Goal: Task Accomplishment & Management: Complete application form

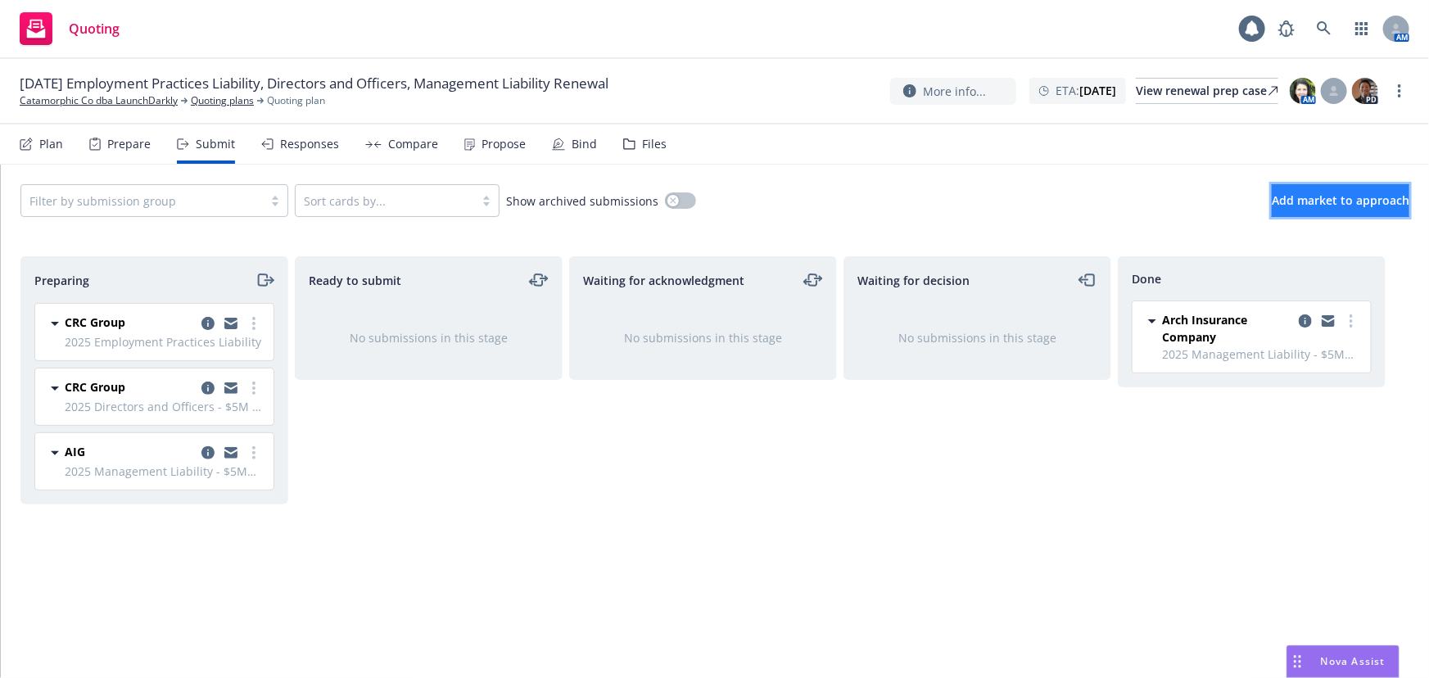
click at [1280, 195] on span "Add market to approach" at bounding box center [1341, 200] width 138 height 16
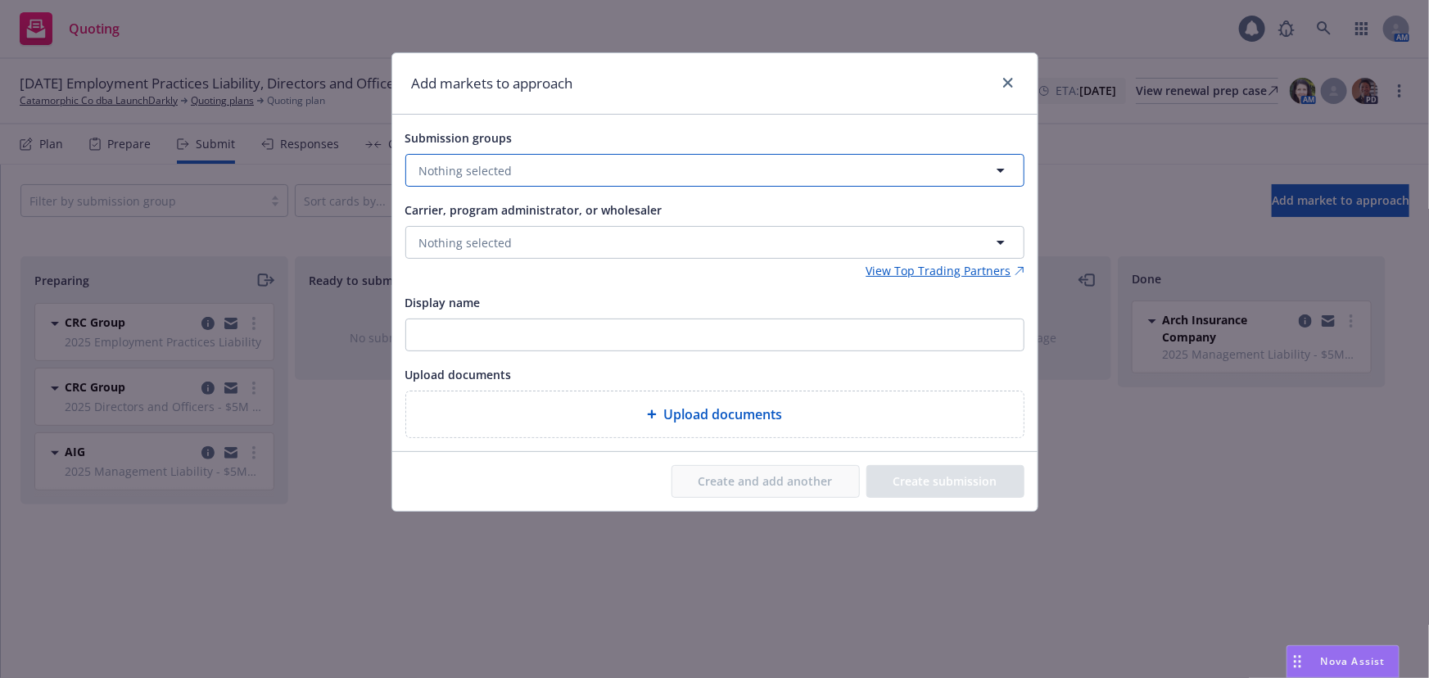
click at [680, 172] on button "Nothing selected" at bounding box center [714, 170] width 619 height 33
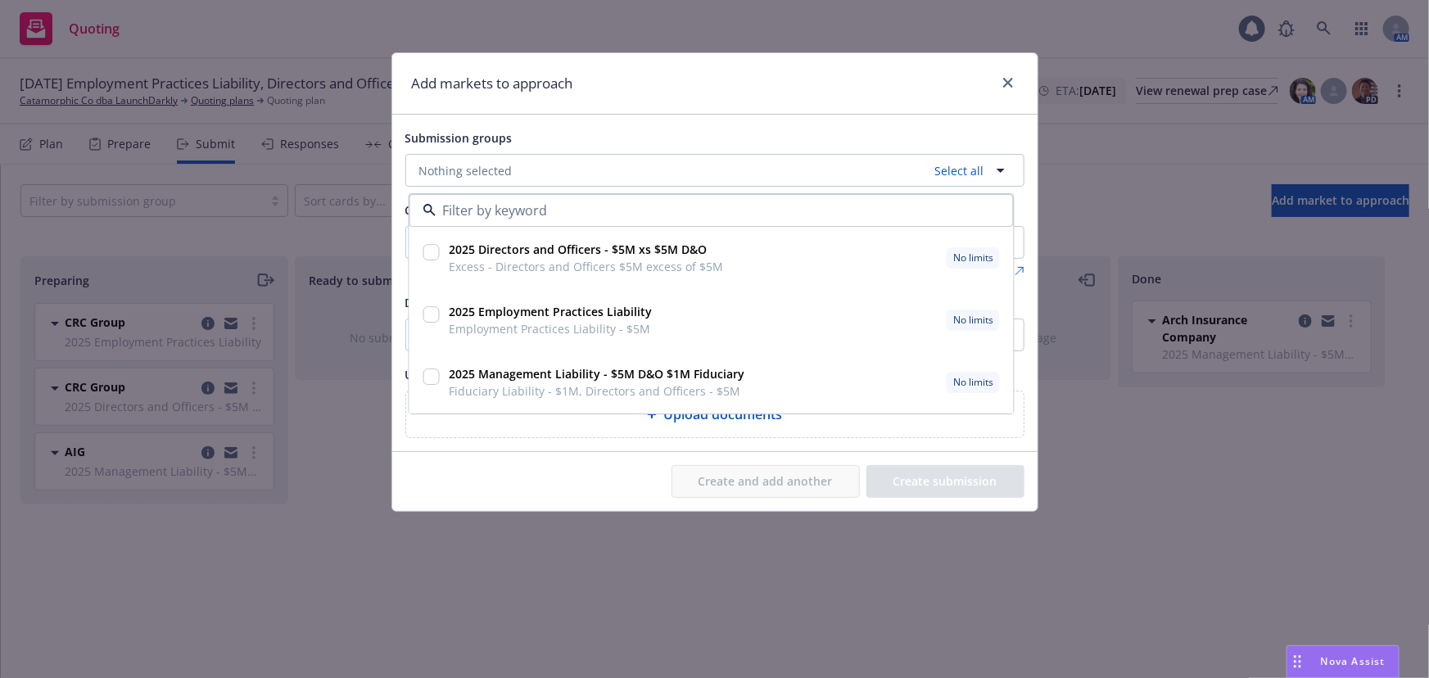
click at [437, 378] on input "checkbox" at bounding box center [430, 377] width 16 height 16
checkbox input "true"
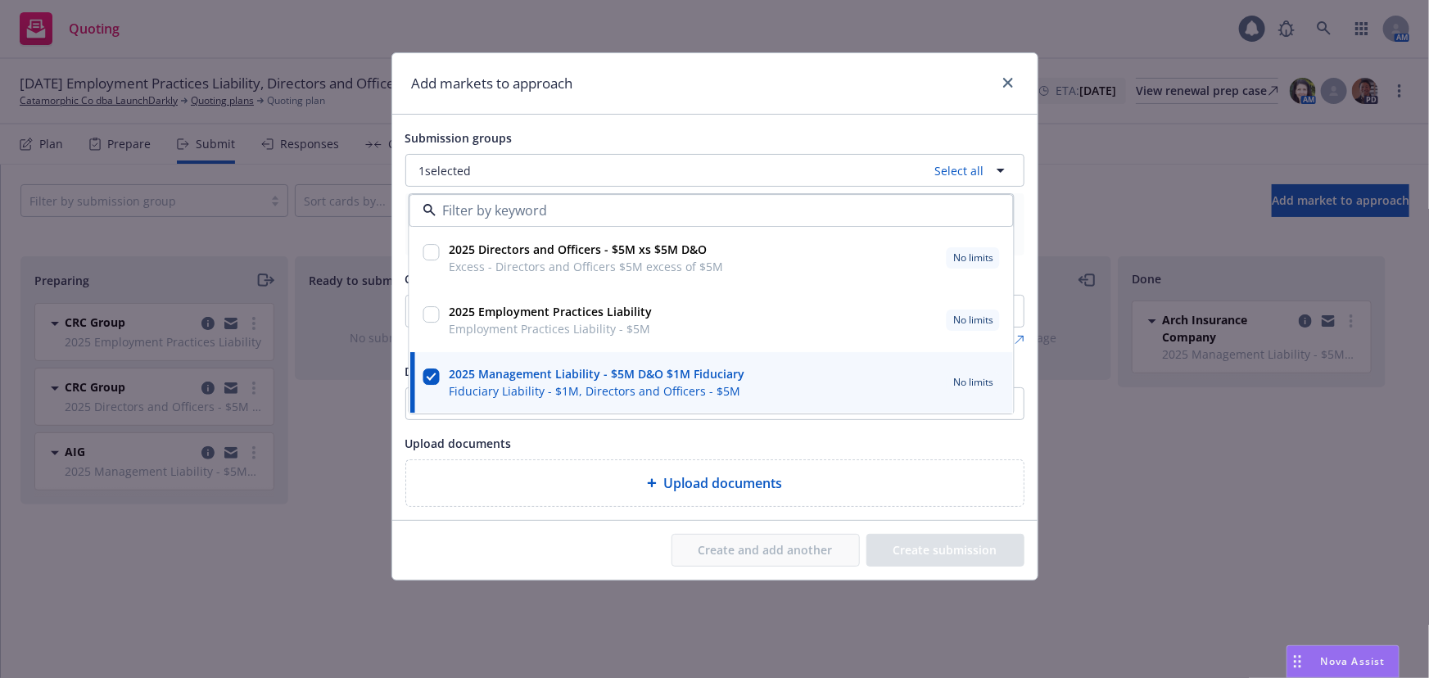
click at [766, 101] on div "Add markets to approach" at bounding box center [714, 83] width 645 height 61
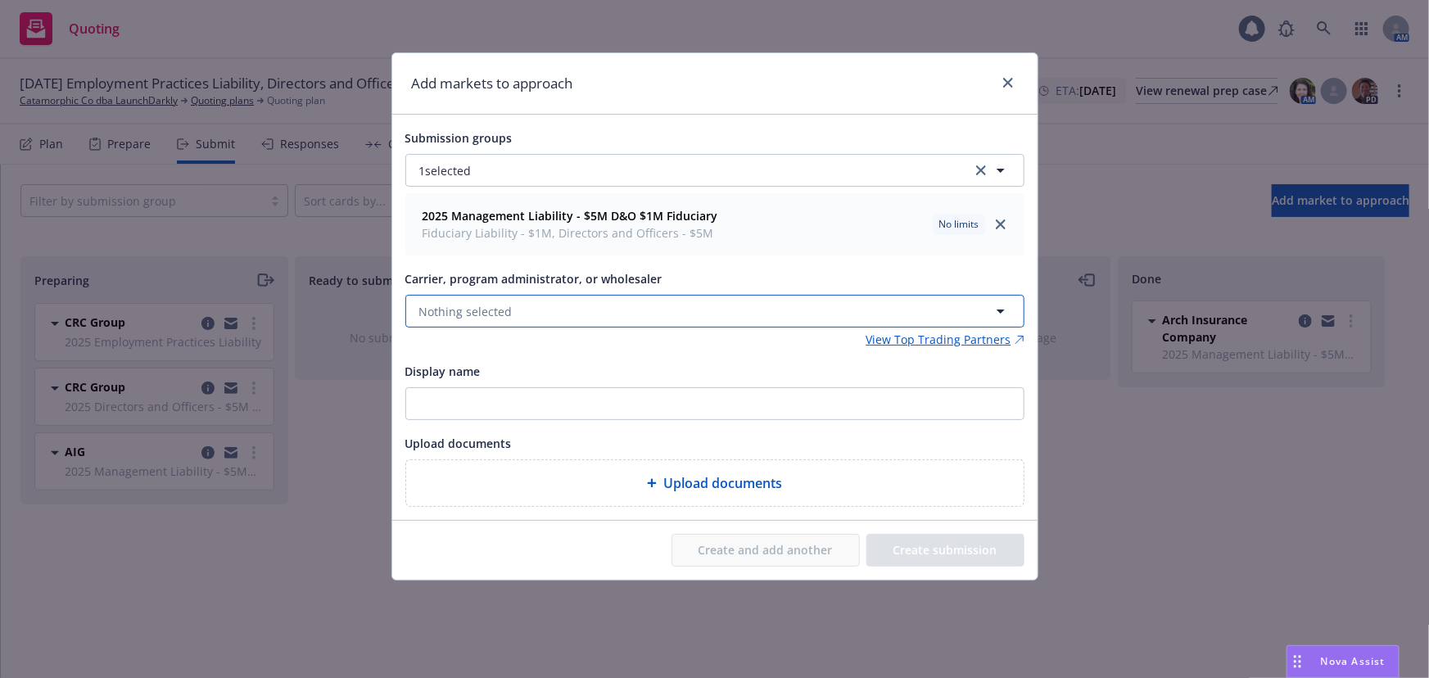
click at [696, 301] on button "Nothing selected" at bounding box center [714, 311] width 619 height 33
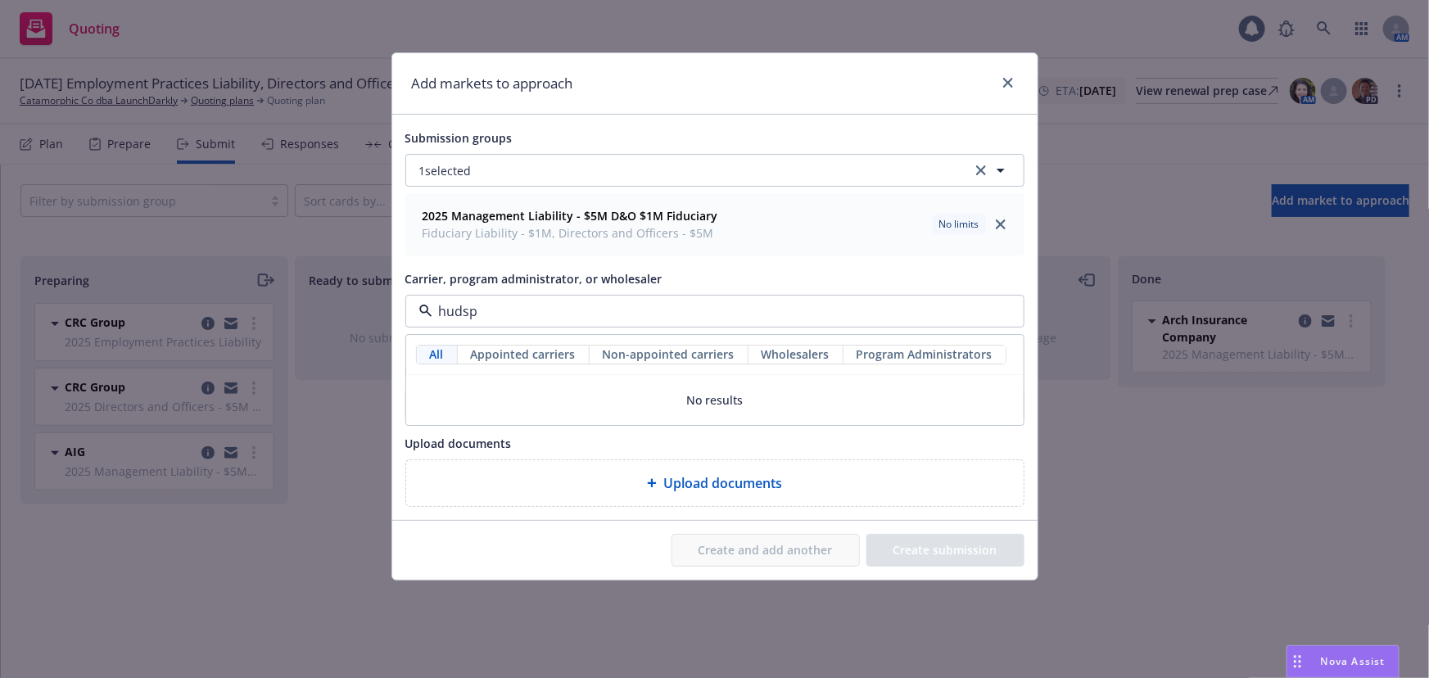
type input "huds"
click at [550, 392] on strong "[PERSON_NAME] Insurance Group" at bounding box center [517, 399] width 189 height 16
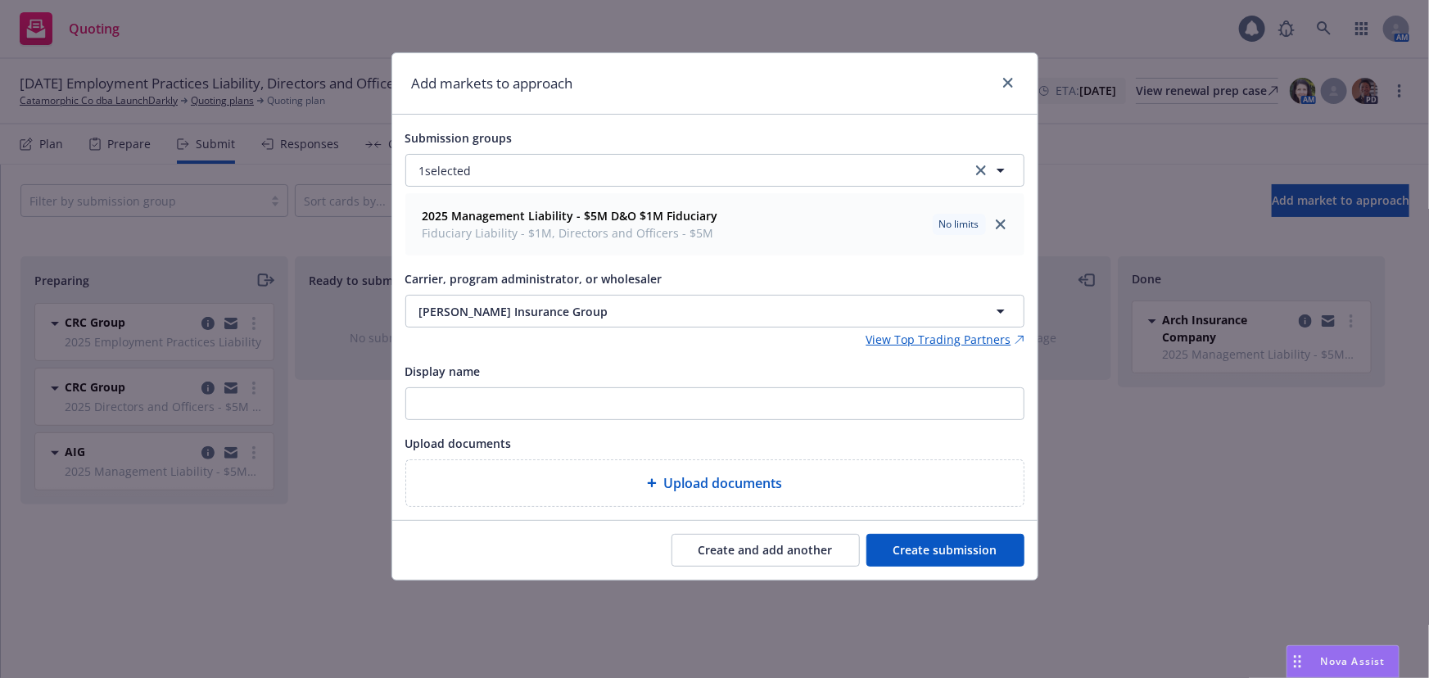
click at [946, 543] on button "Create submission" at bounding box center [945, 550] width 158 height 33
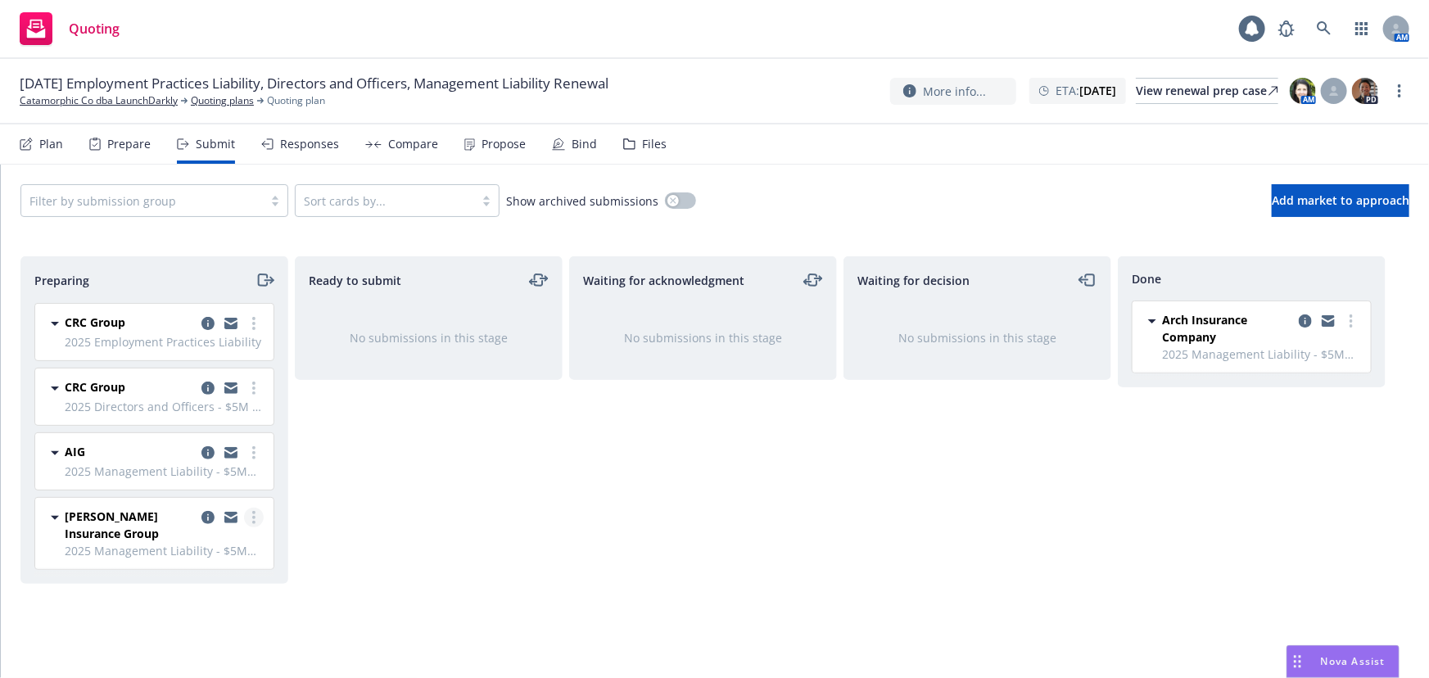
click at [254, 511] on circle "more" at bounding box center [253, 512] width 3 height 3
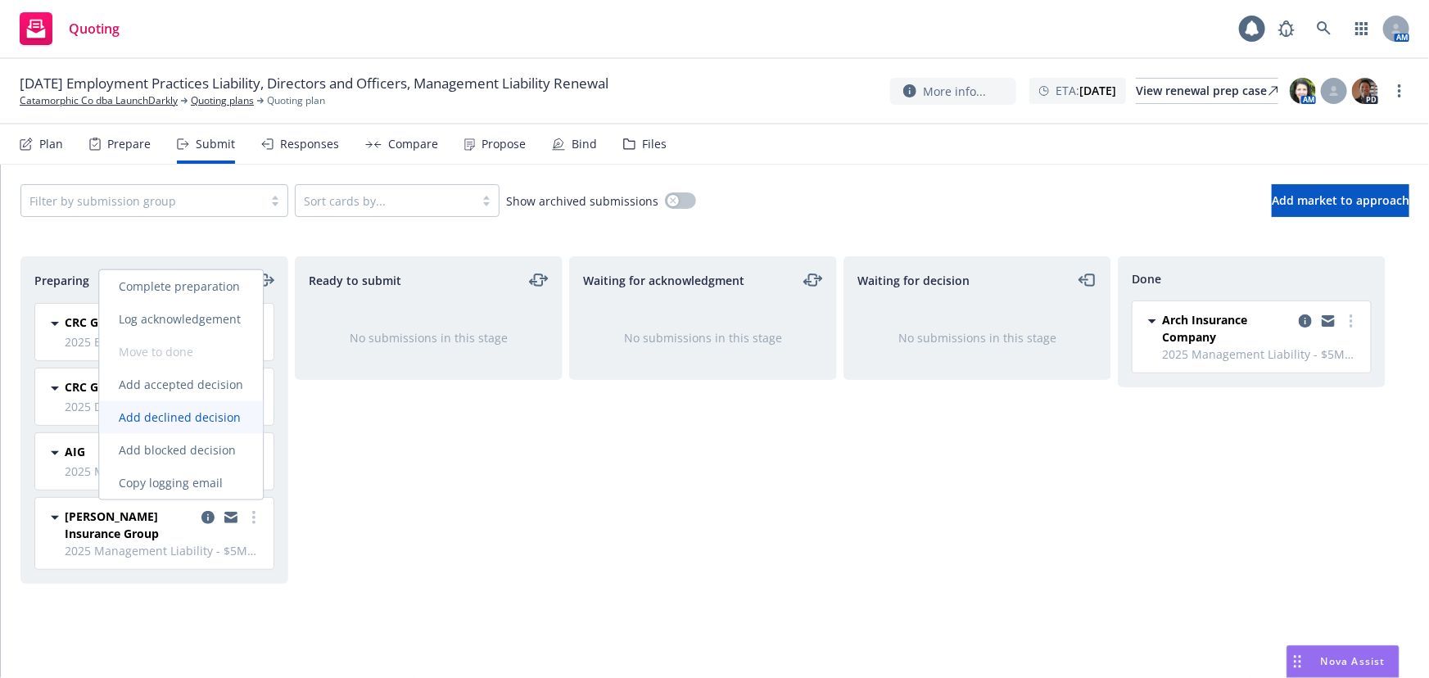
drag, startPoint x: 219, startPoint y: 411, endPoint x: 229, endPoint y: 404, distance: 11.8
click at [219, 411] on span "Add declined decision" at bounding box center [179, 417] width 161 height 16
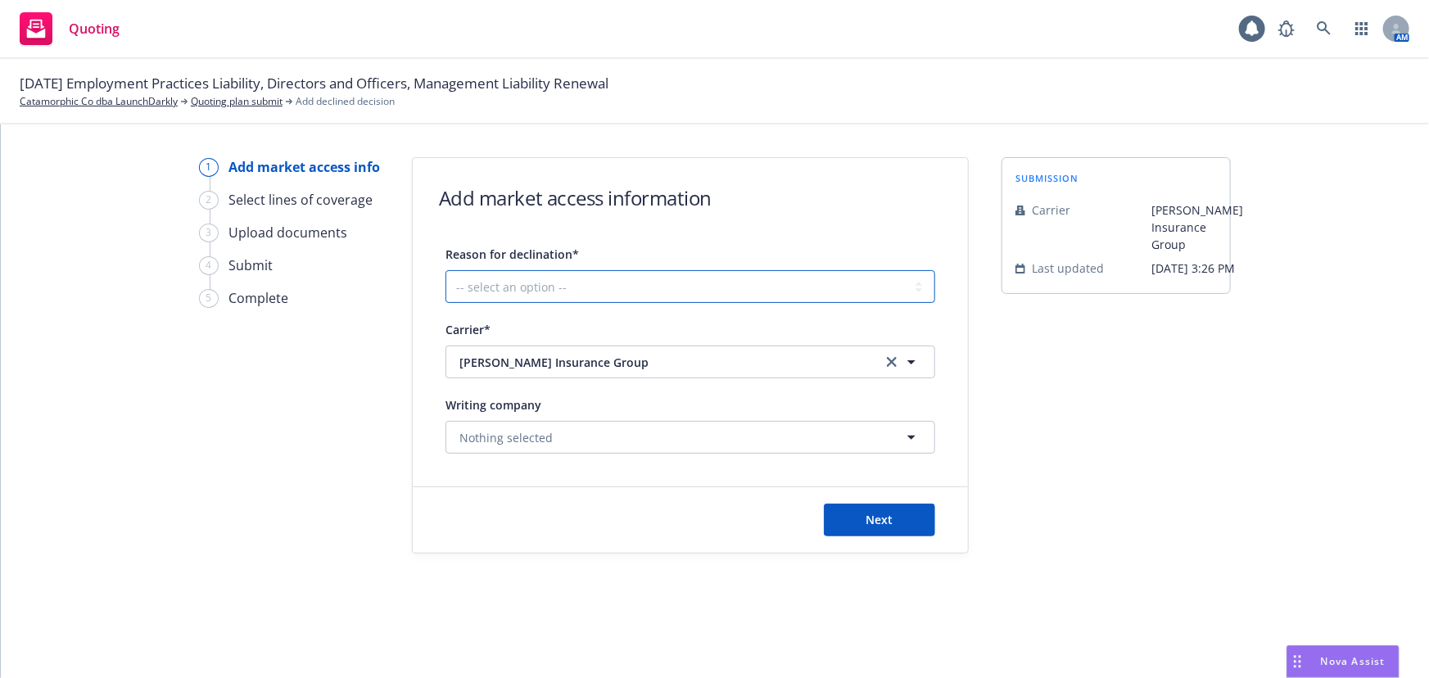
click at [779, 281] on select "-- select an option -- Cannot compete with other markets Carrier non-renewed Ca…" at bounding box center [690, 286] width 490 height 33
select select "CLIENT_CLAIM_LOSS_HISTORY"
click at [445, 270] on select "-- select an option -- Cannot compete with other markets Carrier non-renewed Ca…" at bounding box center [690, 286] width 490 height 33
click at [906, 522] on button "Next" at bounding box center [879, 520] width 111 height 33
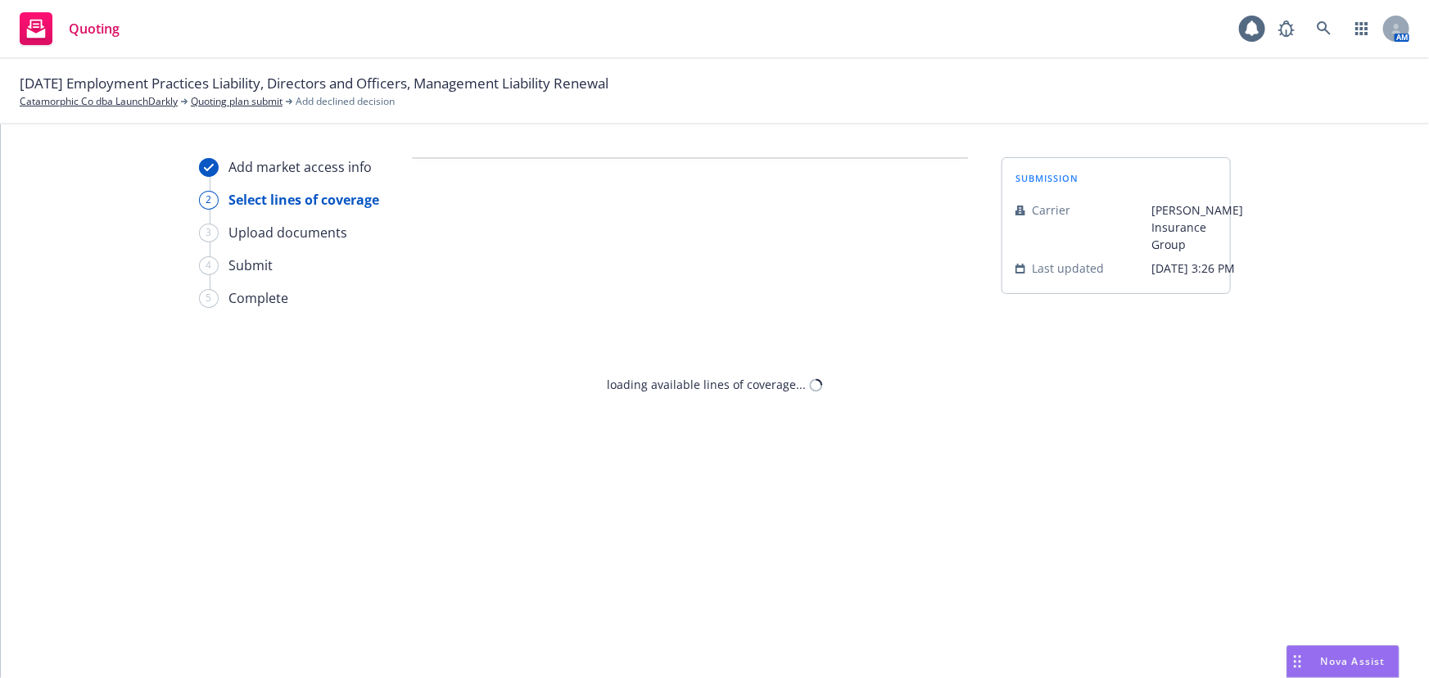
select select "CLIENT_CLAIM_LOSS_HISTORY"
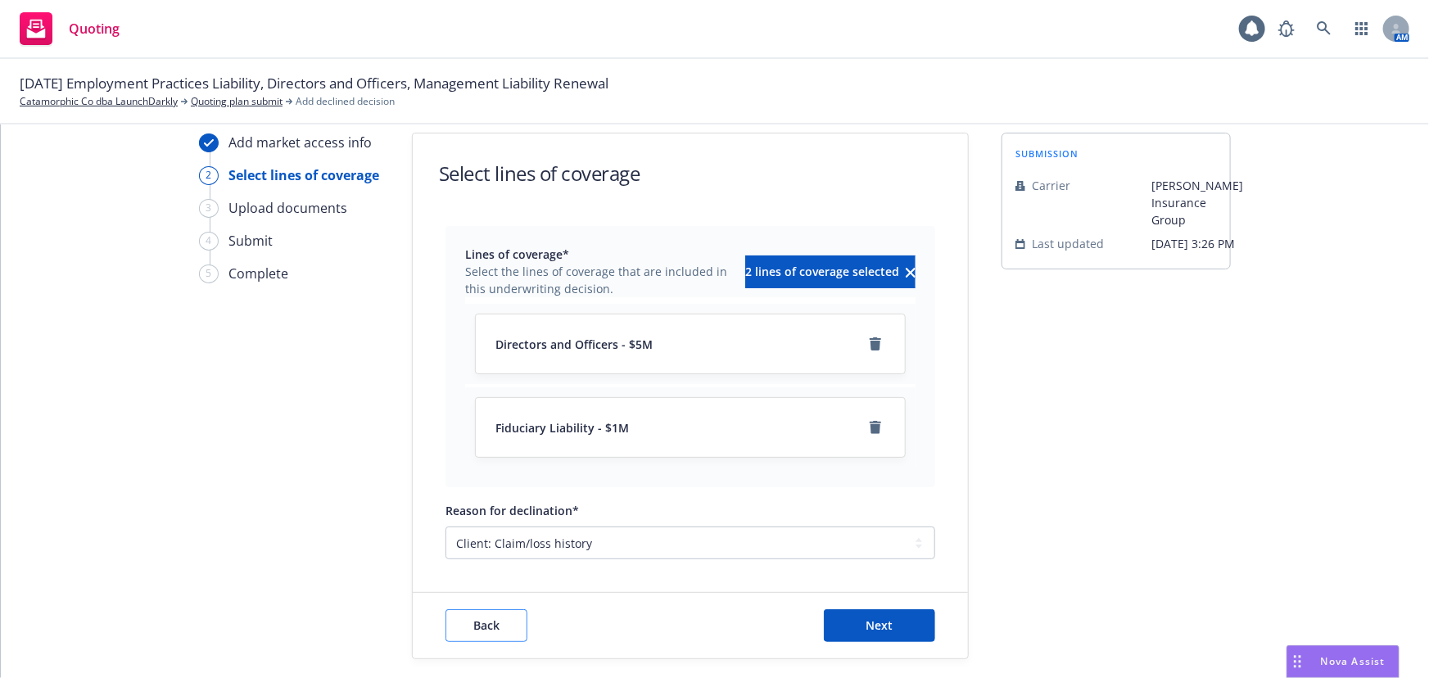
scroll to position [37, 0]
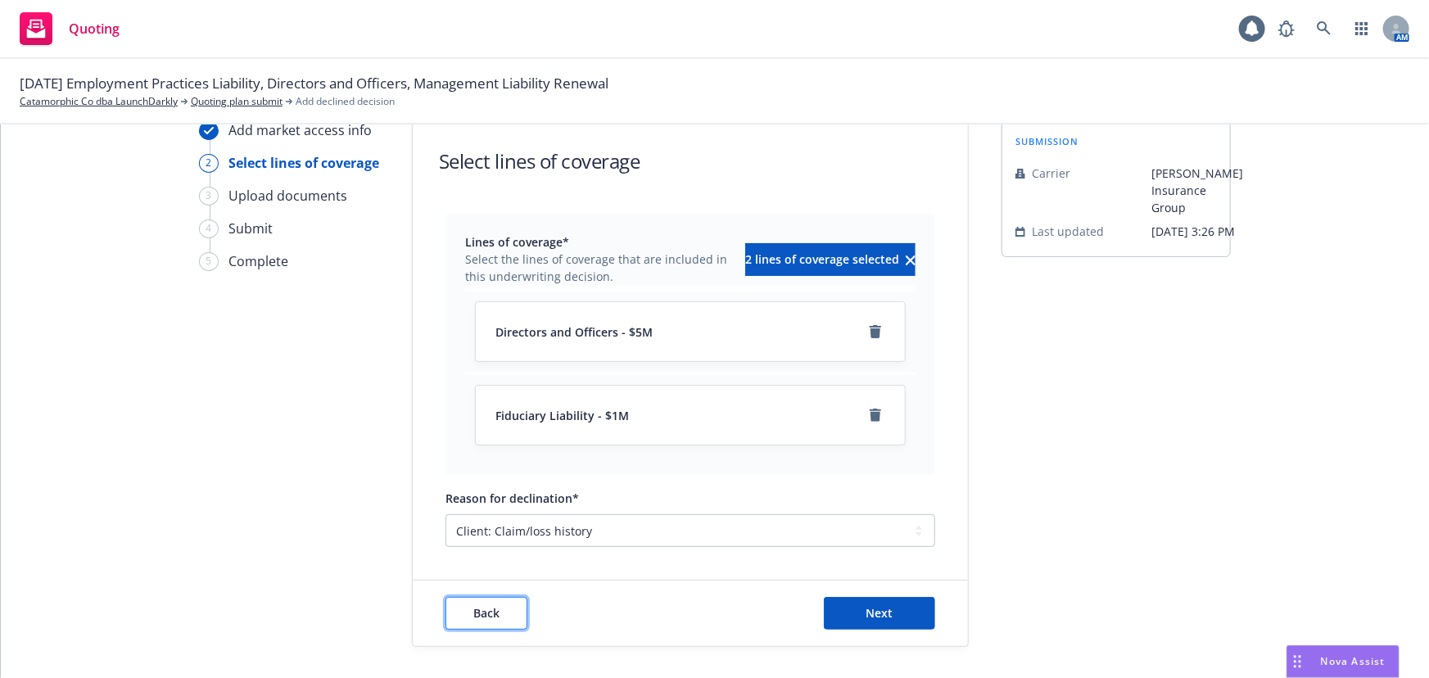
click at [473, 605] on span "Back" at bounding box center [486, 613] width 26 height 16
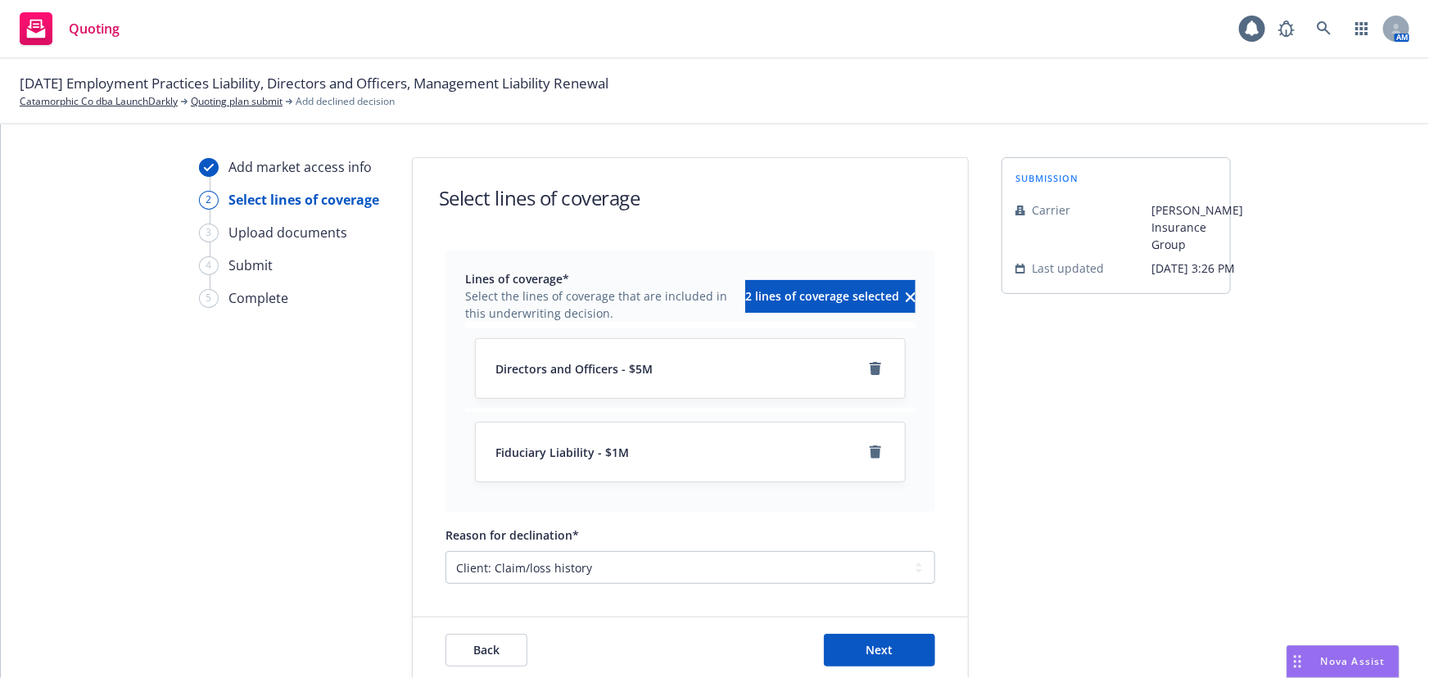
select select "CLIENT_CLAIM_LOSS_HISTORY"
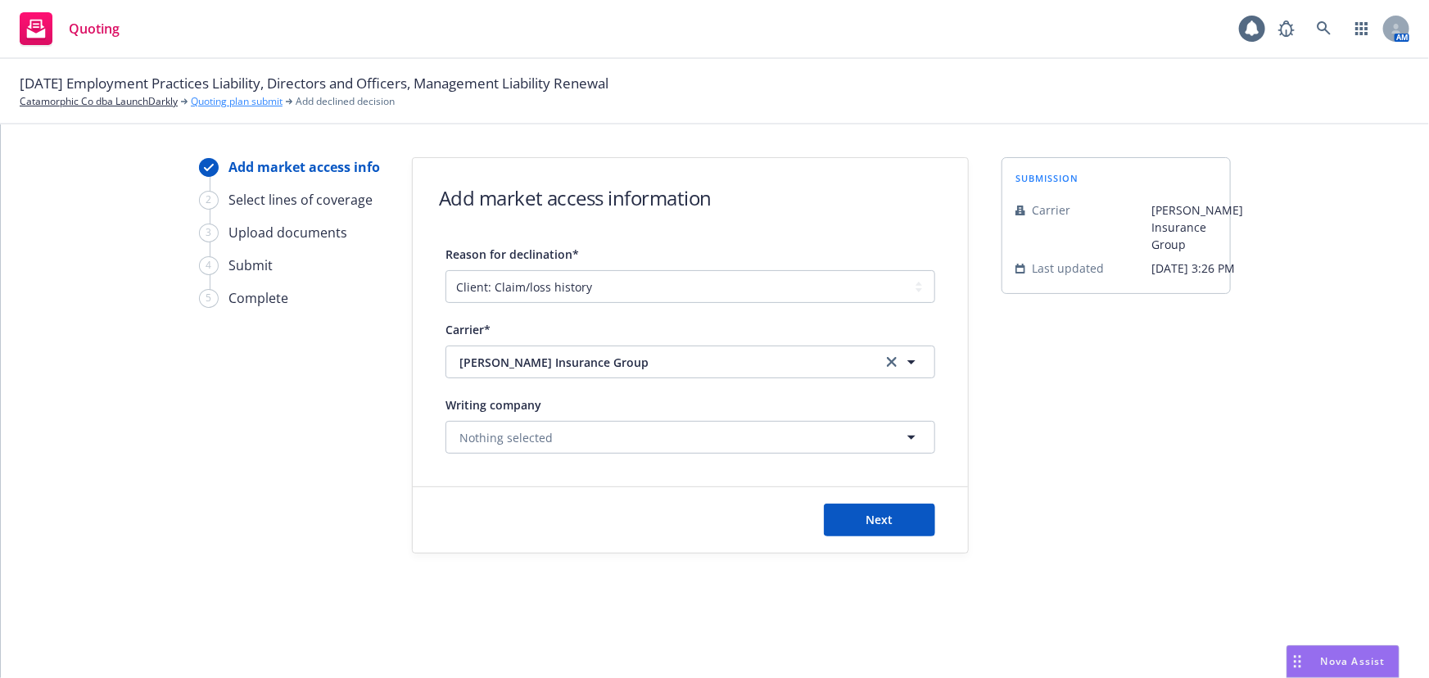
click at [255, 101] on link "Quoting plan submit" at bounding box center [237, 101] width 92 height 15
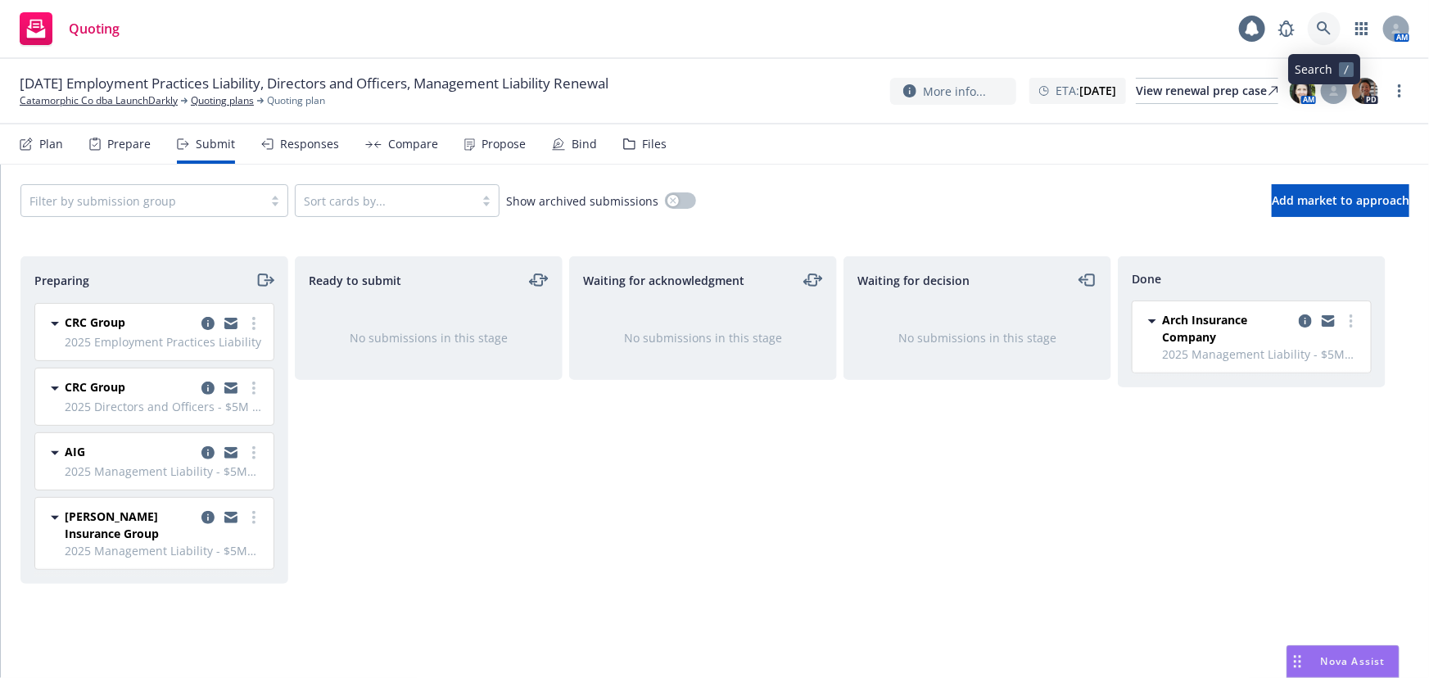
click at [1335, 30] on link at bounding box center [1324, 28] width 33 height 33
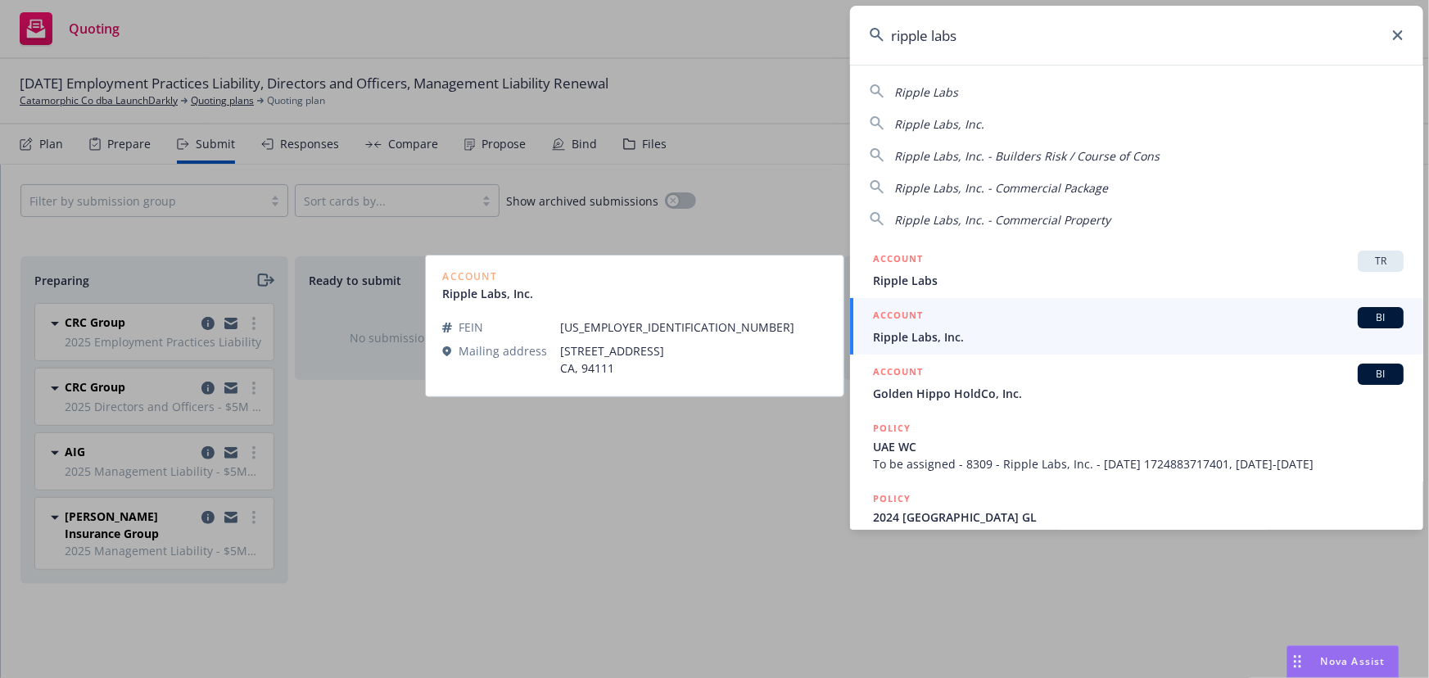
type input "ripple labs"
click at [956, 324] on div "ACCOUNT BI" at bounding box center [1138, 317] width 531 height 21
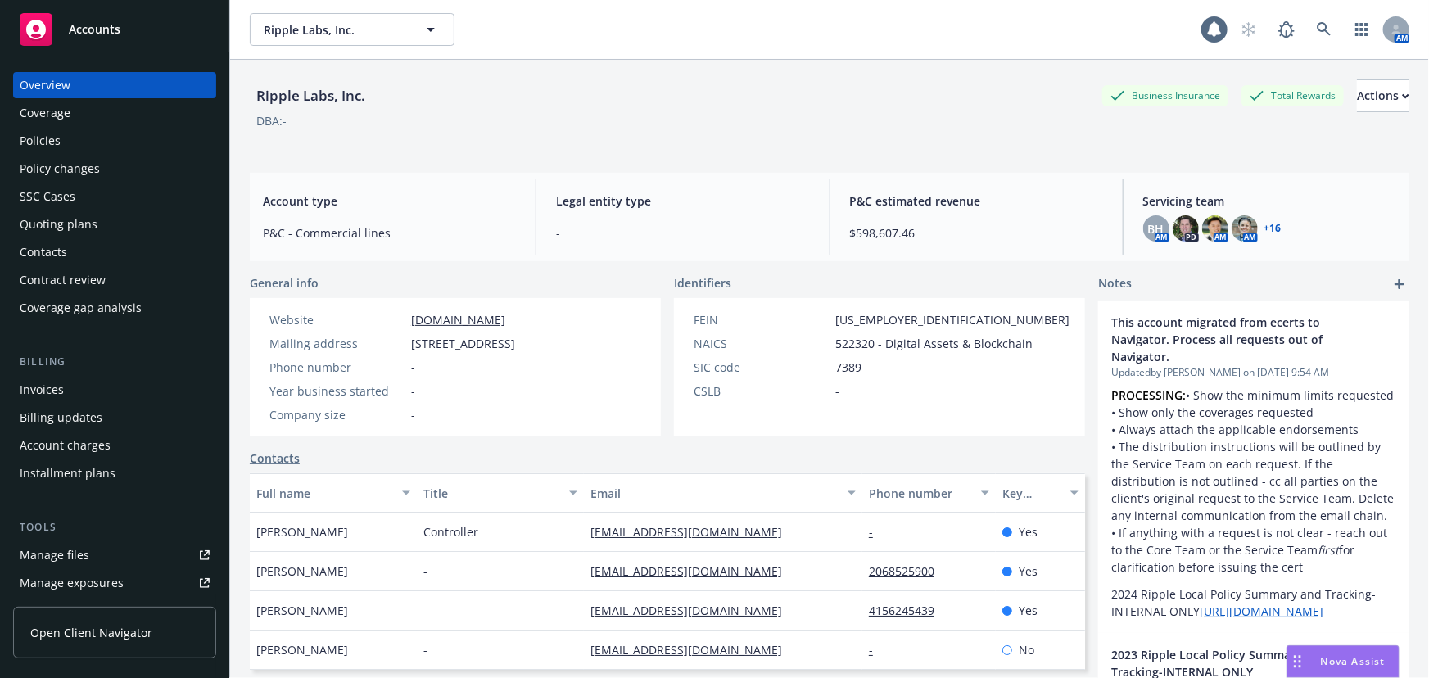
click at [79, 216] on div "Quoting plans" at bounding box center [59, 224] width 78 height 26
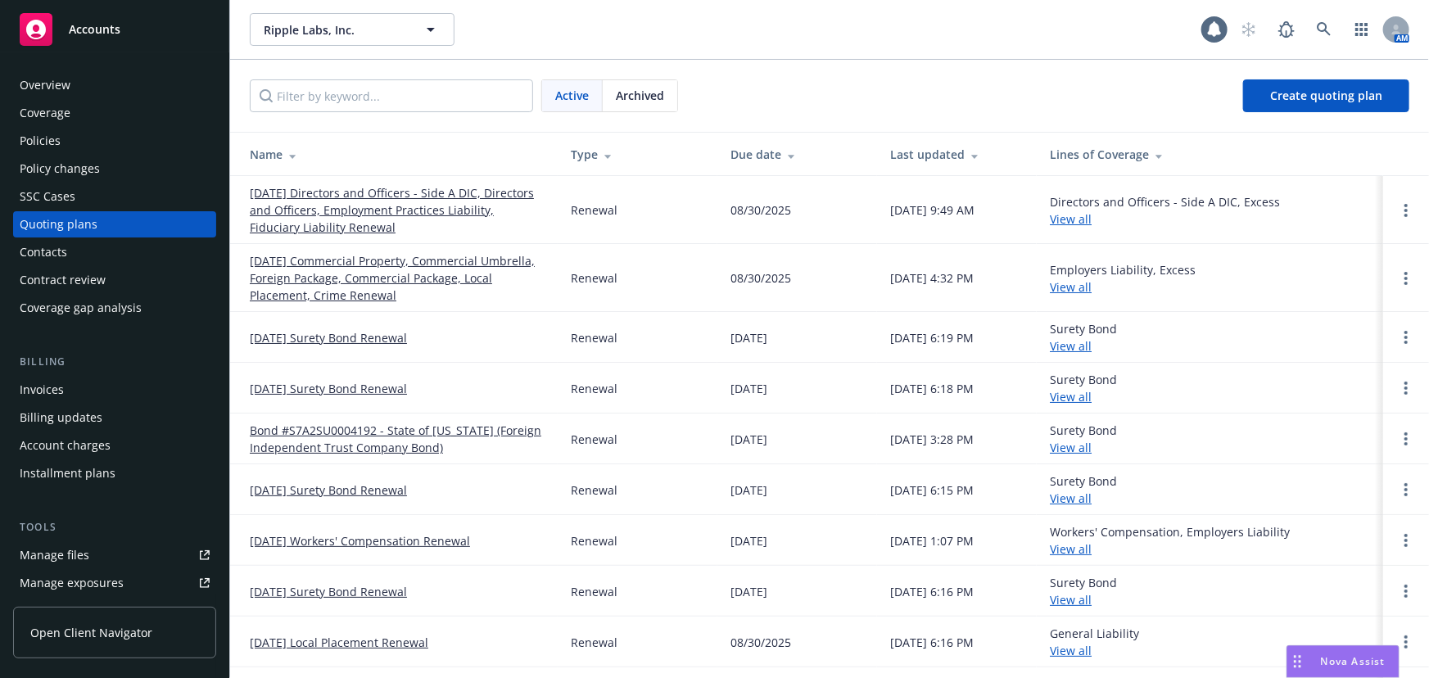
click at [385, 196] on link "[DATE] Directors and Officers - Side A DIC, Directors and Officers, Employment …" at bounding box center [397, 210] width 295 height 52
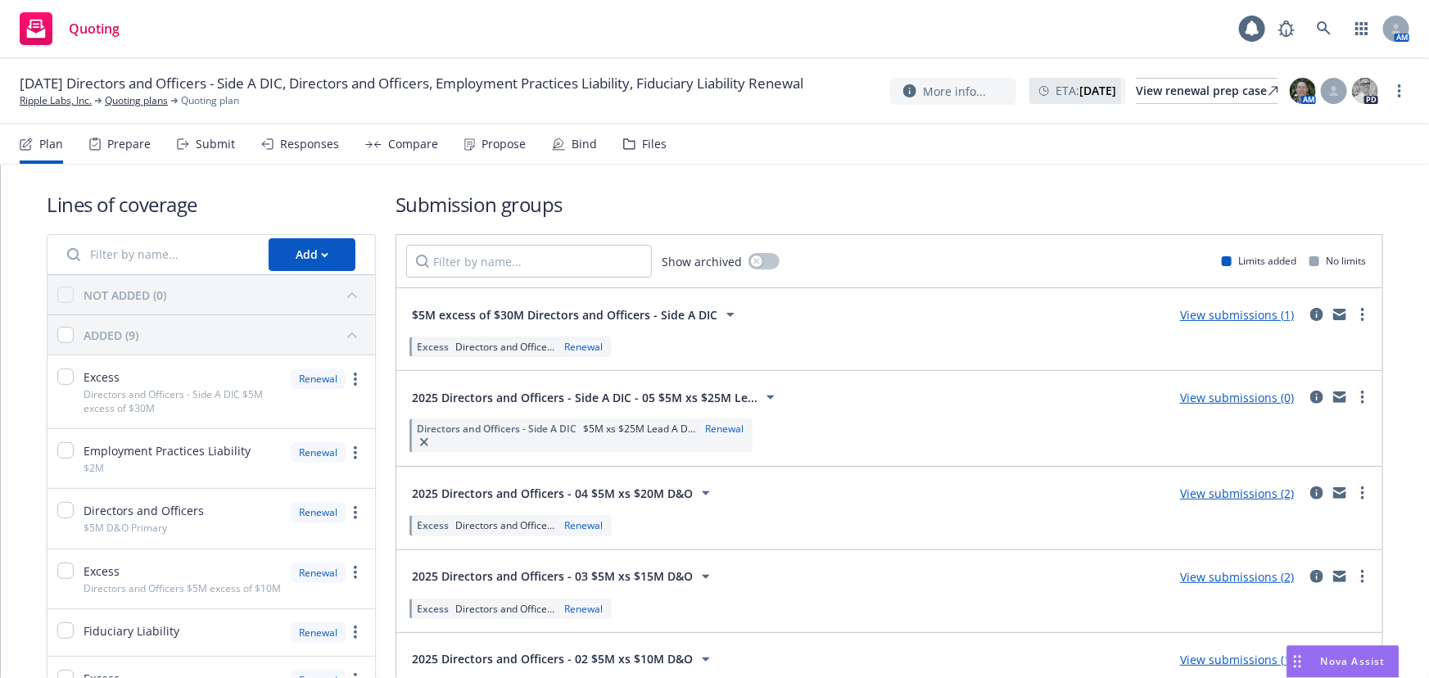
click at [205, 144] on div "Submit" at bounding box center [215, 144] width 39 height 13
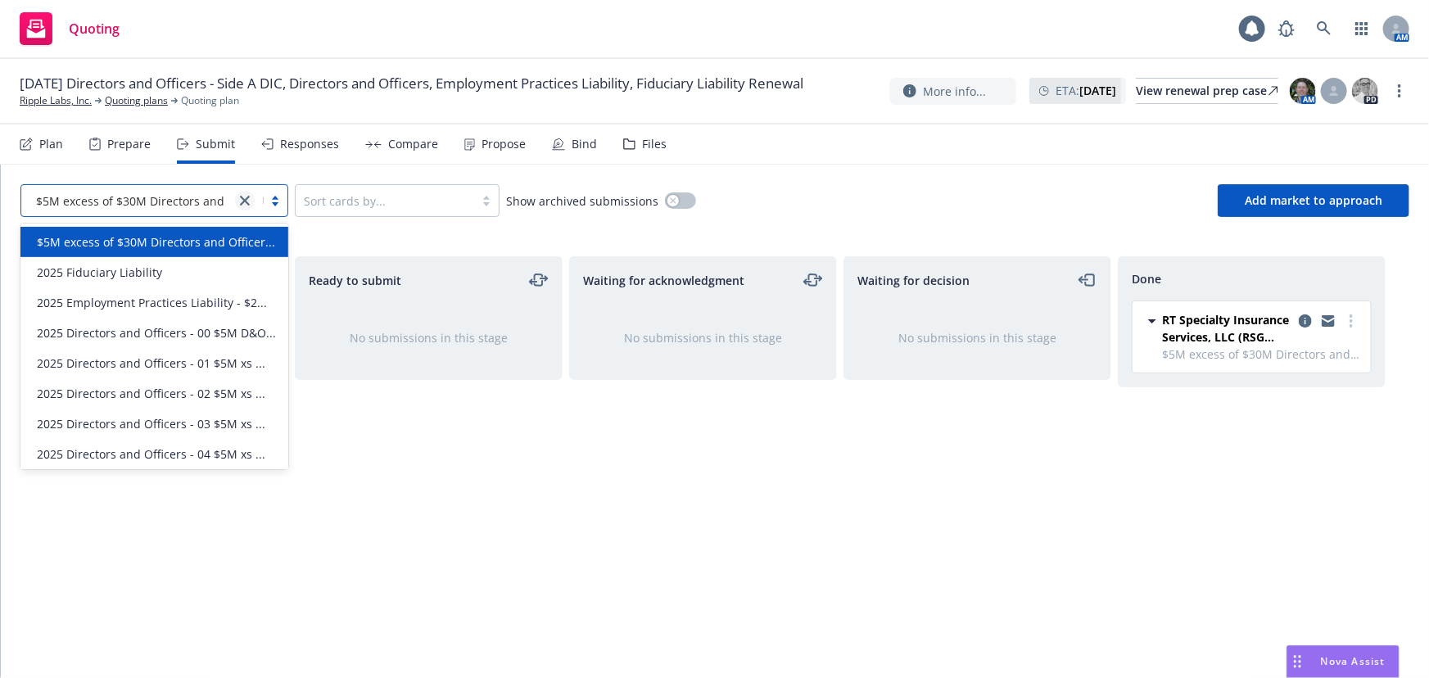
click at [240, 198] on icon "close" at bounding box center [245, 201] width 10 height 10
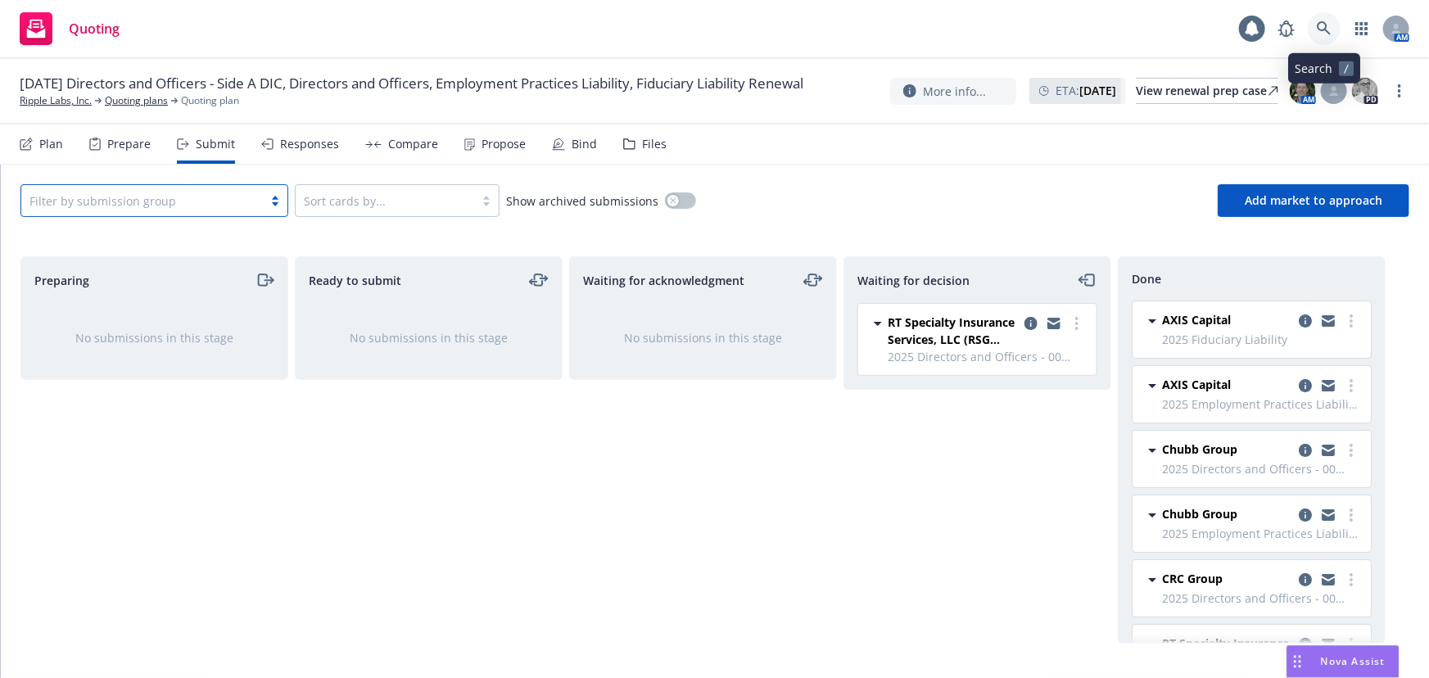
click at [1334, 37] on link at bounding box center [1324, 28] width 33 height 33
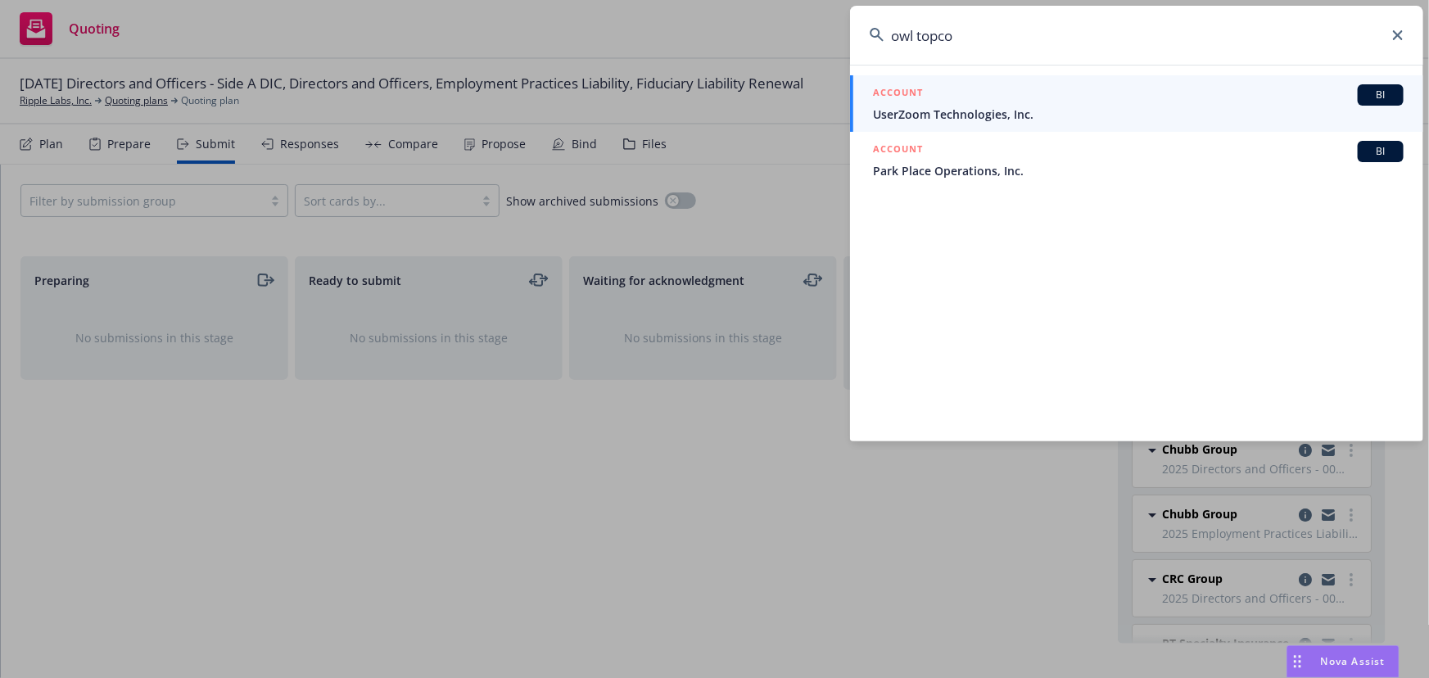
type input "owl topco"
click at [995, 107] on span "UserZoom Technologies, Inc." at bounding box center [1138, 114] width 531 height 17
